Goal: Information Seeking & Learning: Learn about a topic

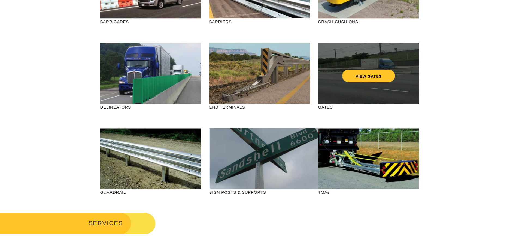
scroll to position [27, 0]
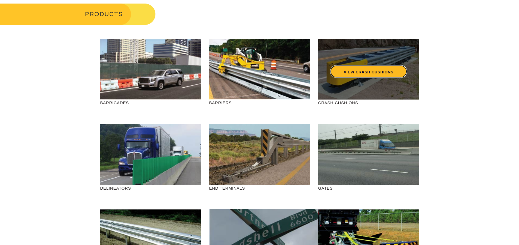
click at [274, 69] on link "VIEW CRASH CUSHIONS" at bounding box center [368, 71] width 77 height 13
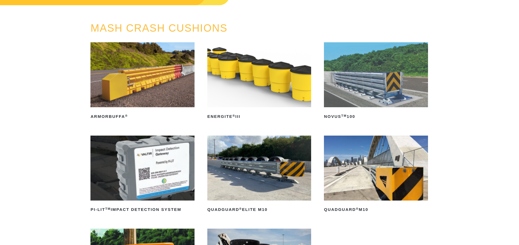
scroll to position [27, 0]
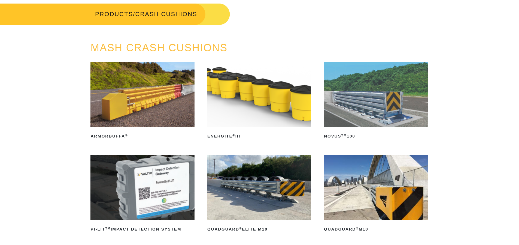
click at [395, 167] on img at bounding box center [376, 187] width 104 height 65
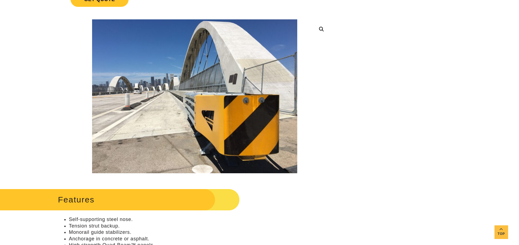
scroll to position [109, 0]
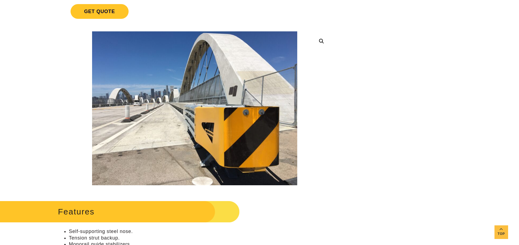
drag, startPoint x: 344, startPoint y: 66, endPoint x: 311, endPoint y: 63, distance: 33.1
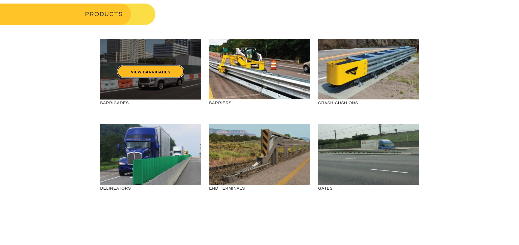
click at [180, 71] on link "VIEW BARRICADES" at bounding box center [150, 71] width 67 height 13
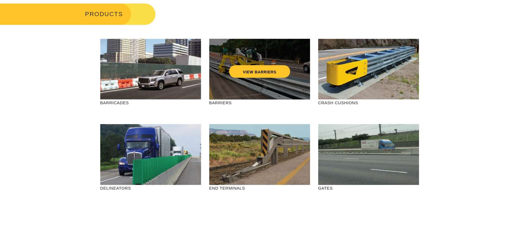
click at [266, 80] on div "VIEW BARRIERS" at bounding box center [259, 69] width 101 height 61
click at [268, 74] on link "VIEW BARRIERS" at bounding box center [259, 71] width 61 height 13
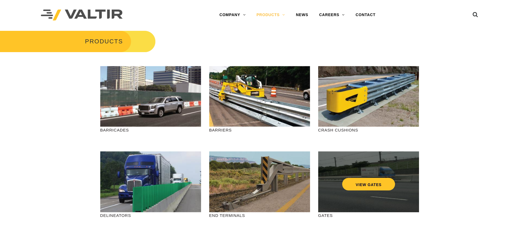
click at [406, 201] on div "VIEW GATES" at bounding box center [368, 181] width 101 height 61
click at [376, 186] on link "VIEW GATES" at bounding box center [368, 184] width 53 height 13
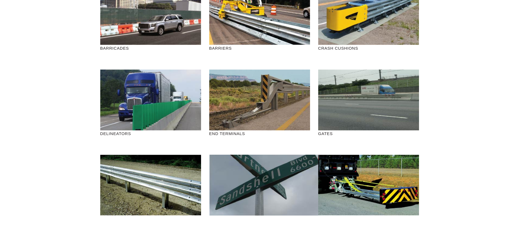
scroll to position [109, 0]
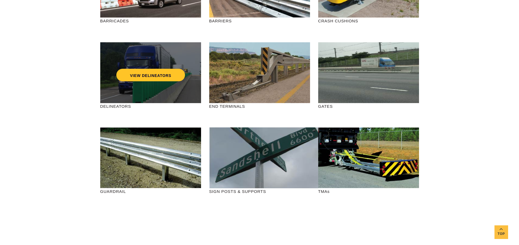
click at [157, 90] on div "VIEW DELINEATORS" at bounding box center [150, 72] width 101 height 61
click at [166, 72] on link "VIEW DELINEATORS" at bounding box center [150, 75] width 69 height 13
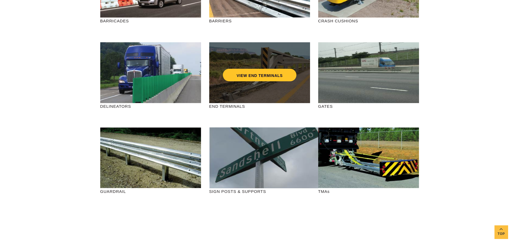
click at [265, 86] on div "VIEW END TERMINALS" at bounding box center [259, 72] width 101 height 61
click at [269, 70] on link "VIEW END TERMINALS" at bounding box center [259, 75] width 73 height 13
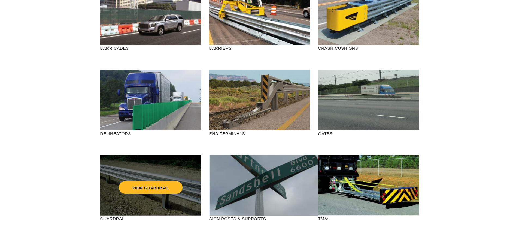
scroll to position [27, 0]
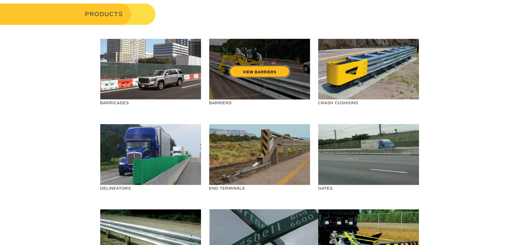
click at [234, 68] on link "VIEW BARRIERS" at bounding box center [259, 71] width 61 height 13
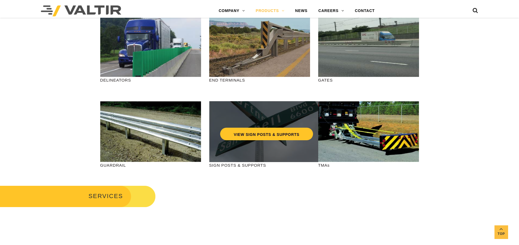
scroll to position [136, 0]
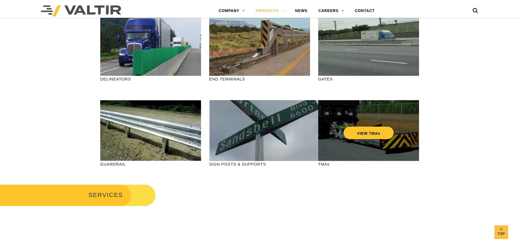
click at [379, 145] on div "VIEW TMAs" at bounding box center [368, 130] width 101 height 61
click at [385, 131] on link "VIEW TMAs" at bounding box center [368, 132] width 50 height 13
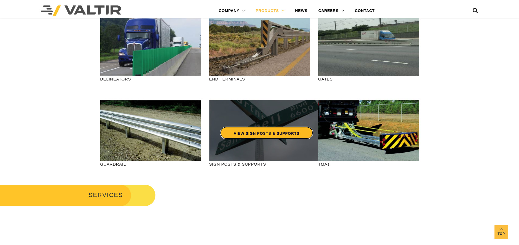
click at [252, 134] on link "VIEW SIGN POSTS & SUPPORTS" at bounding box center [266, 132] width 93 height 13
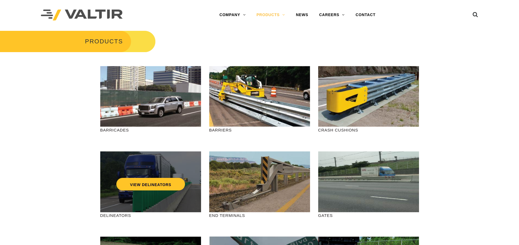
scroll to position [82, 0]
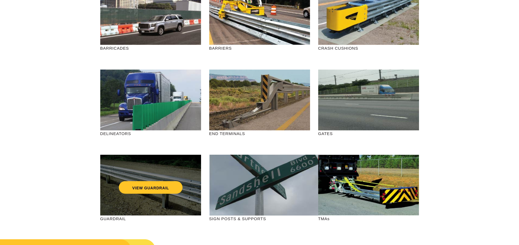
click at [166, 176] on div "VIEW GUARDRAIL" at bounding box center [150, 176] width 79 height 18
click at [161, 186] on link "VIEW GUARDRAIL" at bounding box center [150, 187] width 64 height 13
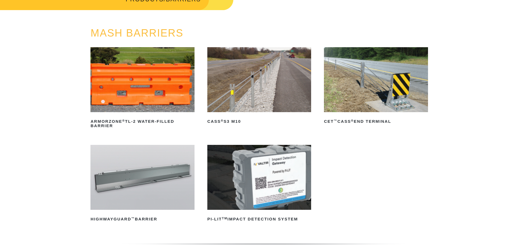
scroll to position [54, 0]
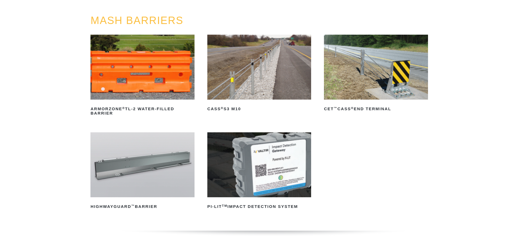
click at [148, 155] on img at bounding box center [142, 164] width 104 height 65
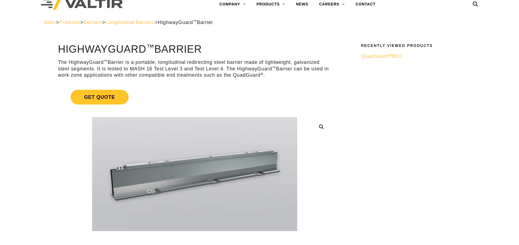
scroll to position [27, 0]
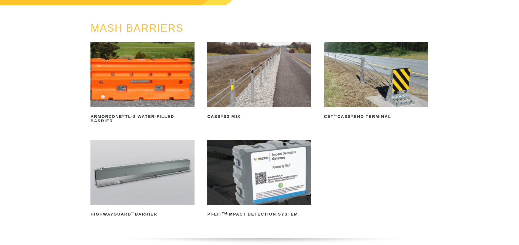
scroll to position [54, 0]
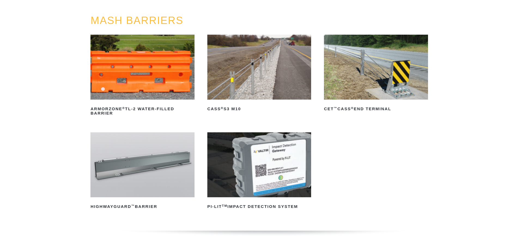
click at [286, 48] on img at bounding box center [259, 67] width 104 height 65
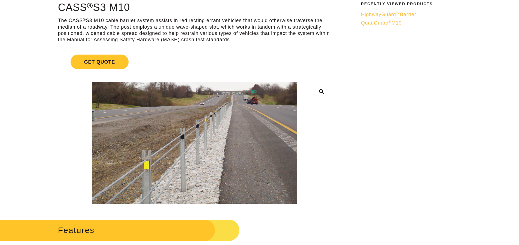
scroll to position [54, 0]
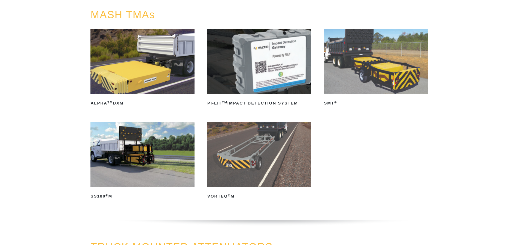
scroll to position [82, 0]
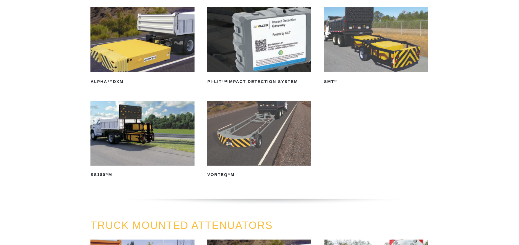
drag, startPoint x: 367, startPoint y: 109, endPoint x: 204, endPoint y: 10, distance: 190.7
click at [366, 109] on ul "ALPHA TM DXM Read more PI-LIT TM Impact Detection System Read more SMT ® Read m…" at bounding box center [259, 100] width 338 height 186
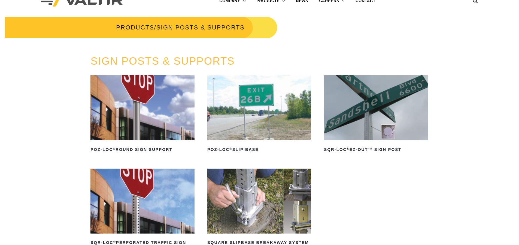
scroll to position [27, 0]
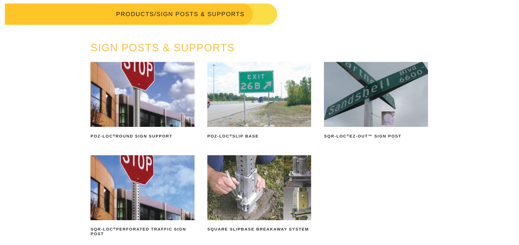
click at [45, 92] on div "SIGN POSTS & SUPPORTS POZ-LOC ® Round Sign Support Read more POZ-LOC ® Slip Bas…" at bounding box center [259, 149] width 519 height 215
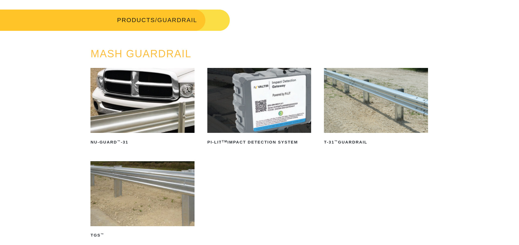
scroll to position [27, 0]
